Goal: Find specific page/section: Find specific page/section

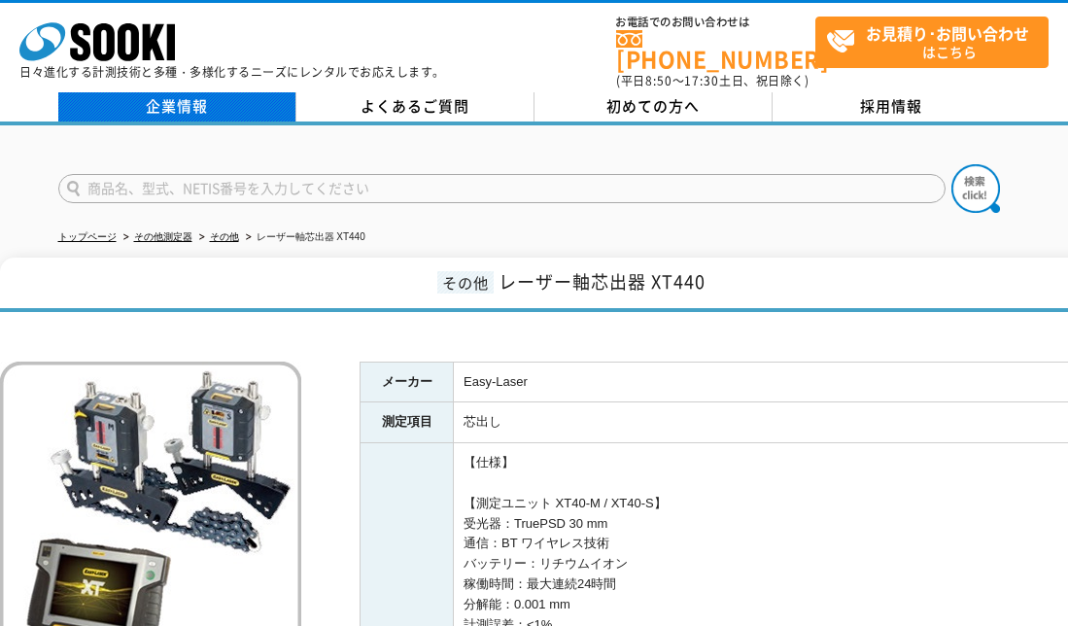
click at [175, 100] on link "企業情報" at bounding box center [177, 106] width 238 height 29
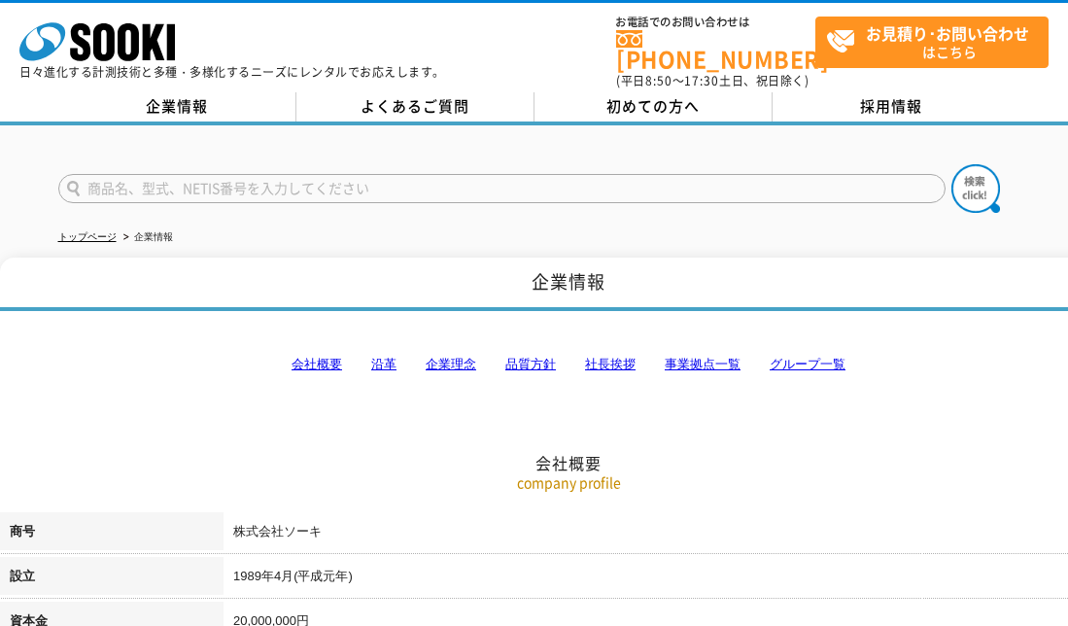
click at [713, 357] on link "事業拠点一覧" at bounding box center [703, 364] width 76 height 15
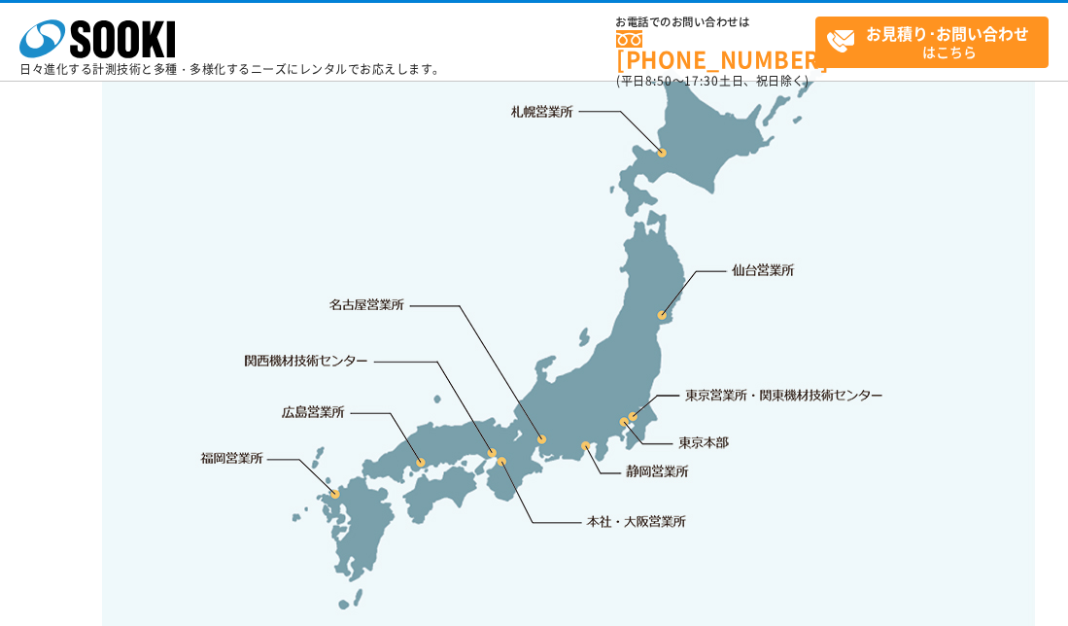
scroll to position [4099, 0]
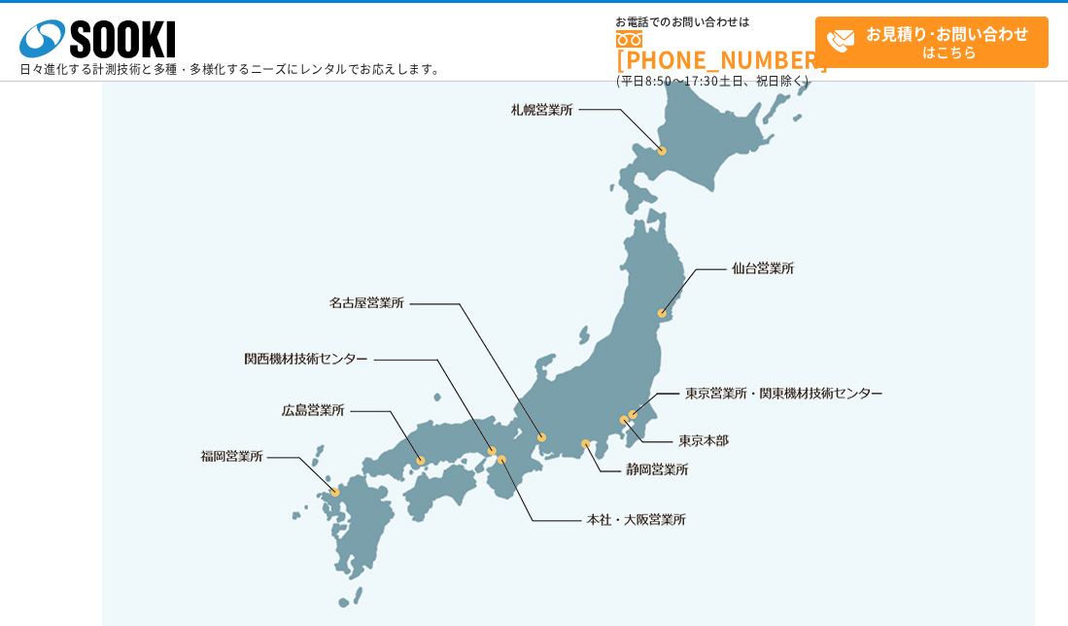
click at [411, 403] on img at bounding box center [568, 328] width 933 height 613
click at [329, 400] on link "広島営業所" at bounding box center [314, 409] width 63 height 19
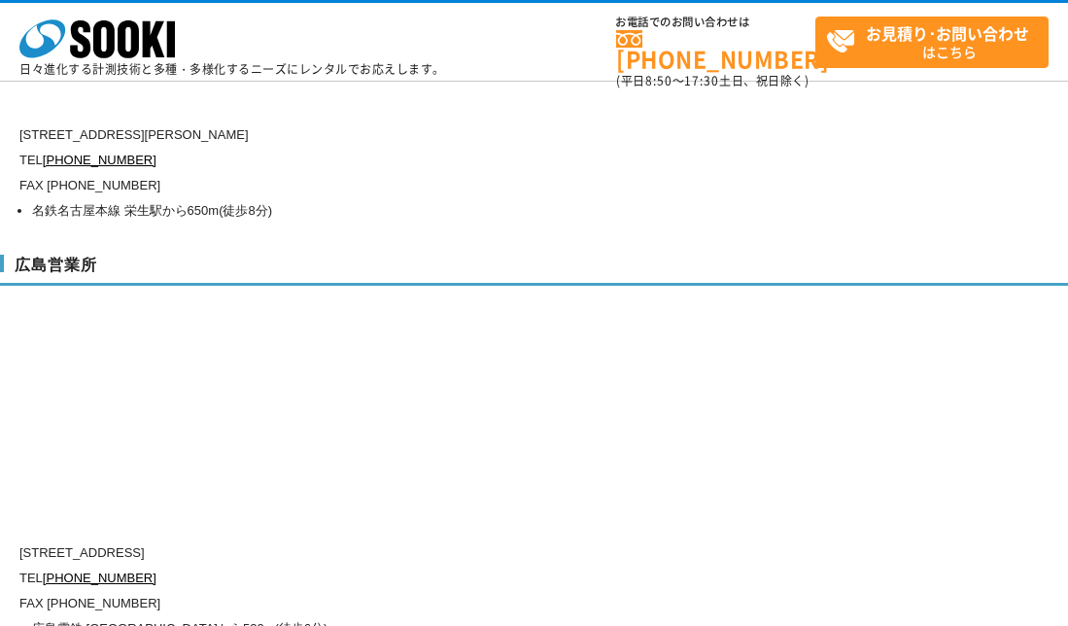
scroll to position [7231, 0]
